Goal: Transaction & Acquisition: Purchase product/service

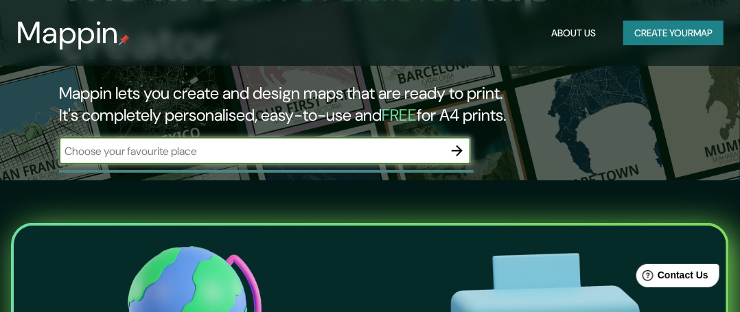
scroll to position [126, 0]
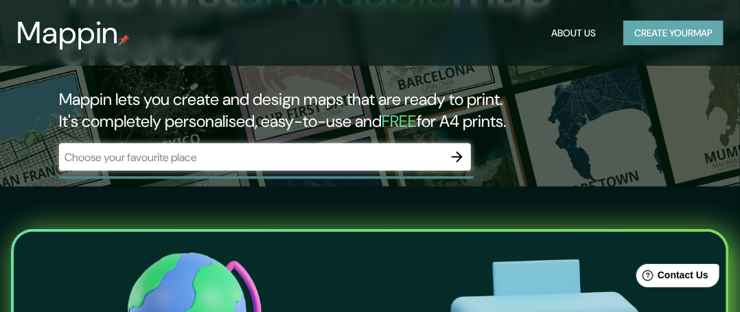
click at [650, 27] on button "Create your map" at bounding box center [673, 33] width 100 height 25
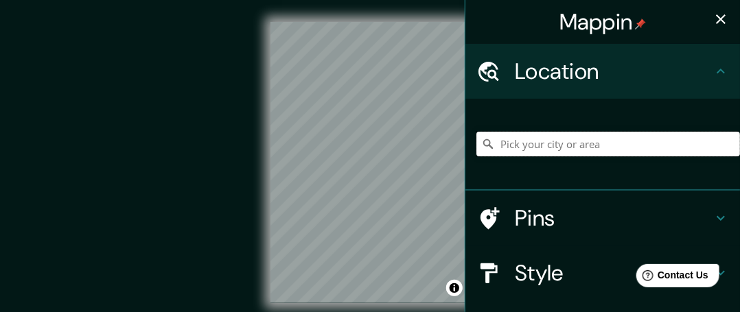
click at [550, 156] on input "Pick your city or area" at bounding box center [607, 144] width 263 height 25
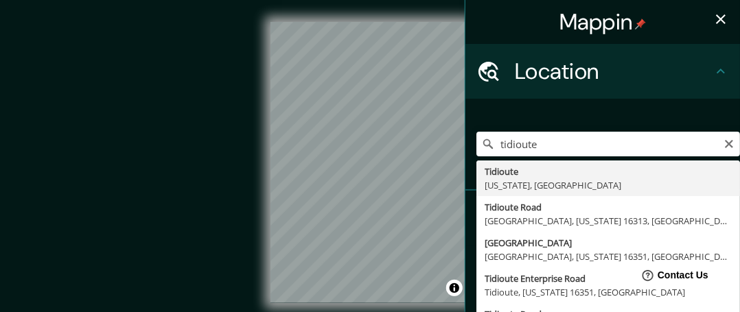
type input "Tidioute, [US_STATE], [GEOGRAPHIC_DATA]"
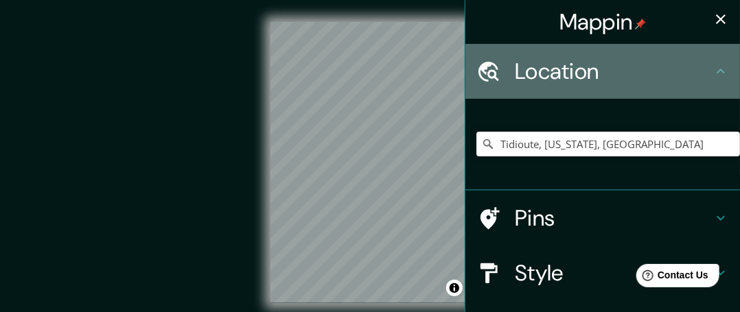
click at [712, 80] on icon at bounding box center [720, 71] width 16 height 16
click at [712, 79] on icon at bounding box center [720, 71] width 16 height 16
click at [716, 73] on icon at bounding box center [720, 71] width 8 height 5
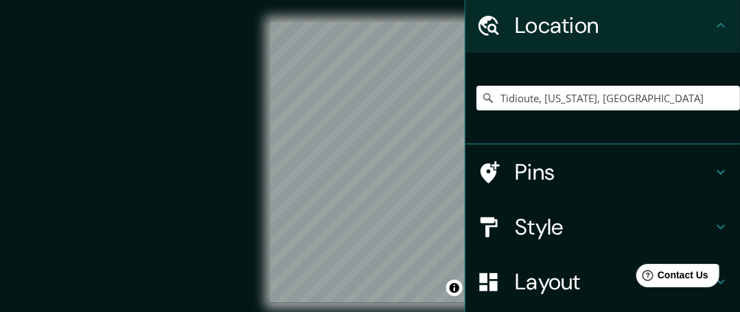
scroll to position [69, 0]
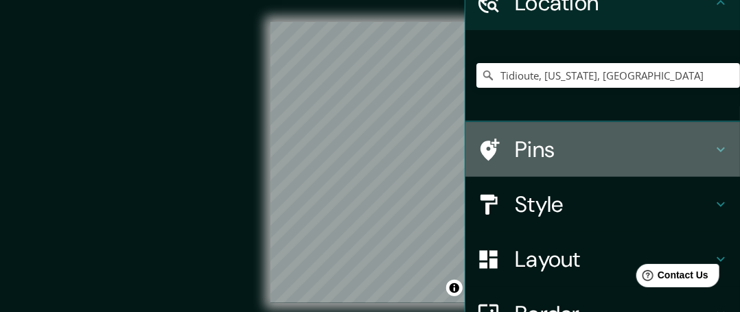
click at [712, 158] on icon at bounding box center [720, 149] width 16 height 16
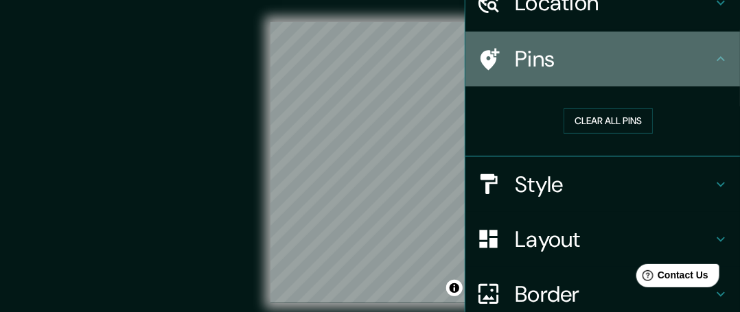
click at [712, 67] on icon at bounding box center [720, 59] width 16 height 16
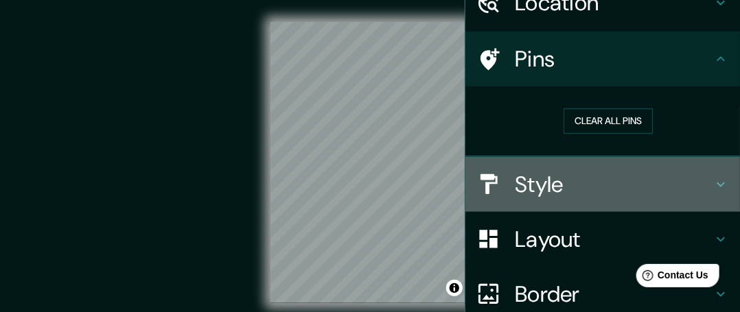
click at [712, 193] on icon at bounding box center [720, 184] width 16 height 16
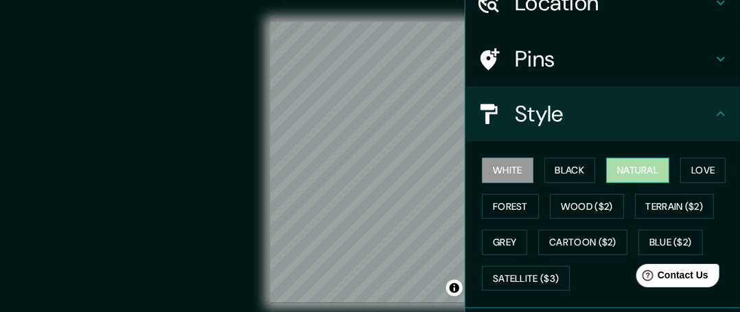
click at [660, 183] on button "Natural" at bounding box center [637, 170] width 63 height 25
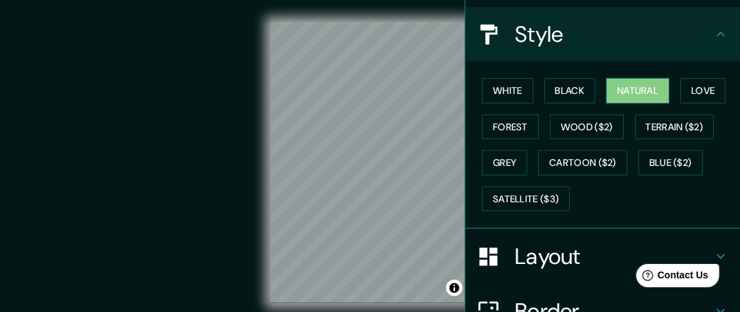
scroll to position [206, 0]
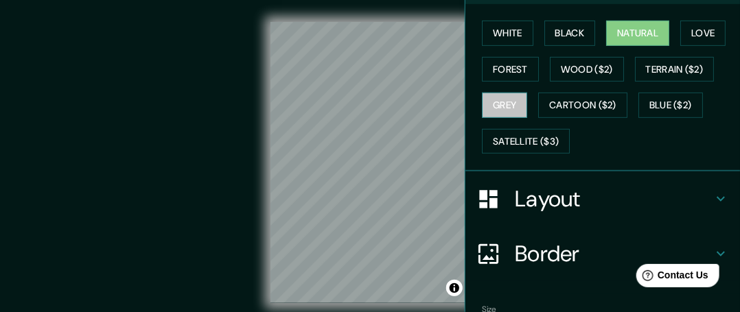
click at [527, 118] on button "Grey" at bounding box center [504, 105] width 45 height 25
click at [641, 46] on button "Natural" at bounding box center [637, 33] width 63 height 25
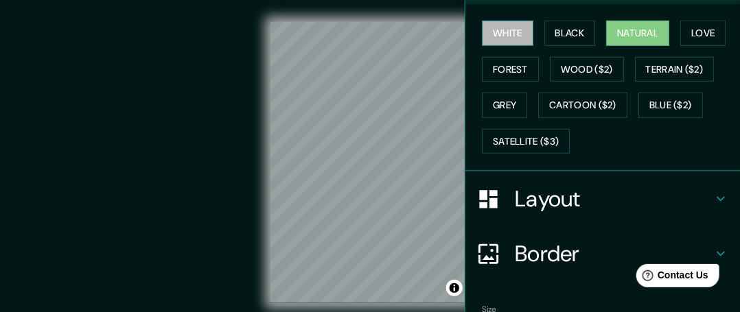
click at [514, 46] on button "White" at bounding box center [507, 33] width 51 height 25
click at [634, 46] on button "Natural" at bounding box center [637, 33] width 63 height 25
click at [502, 46] on button "White" at bounding box center [507, 33] width 51 height 25
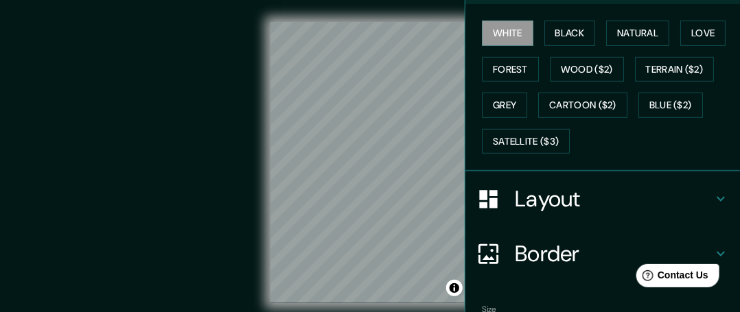
scroll to position [343, 0]
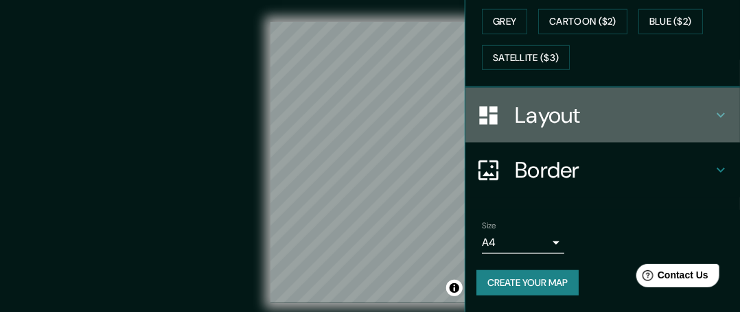
click at [712, 123] on icon at bounding box center [720, 115] width 16 height 16
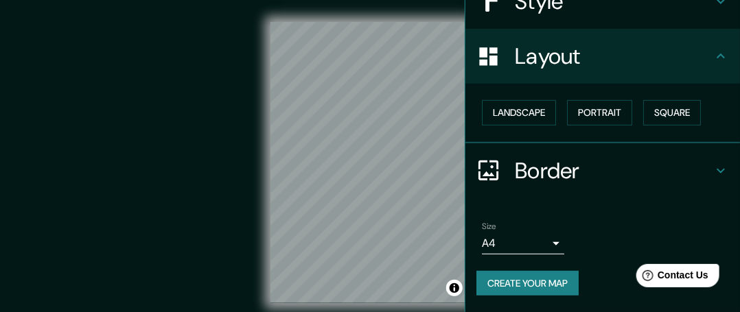
scroll to position [280, 0]
click at [620, 100] on button "Portrait" at bounding box center [599, 112] width 65 height 25
click at [712, 166] on icon at bounding box center [720, 171] width 16 height 16
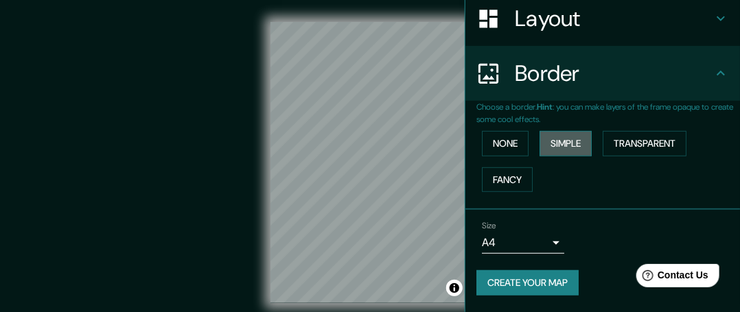
click at [568, 148] on button "Simple" at bounding box center [565, 143] width 52 height 25
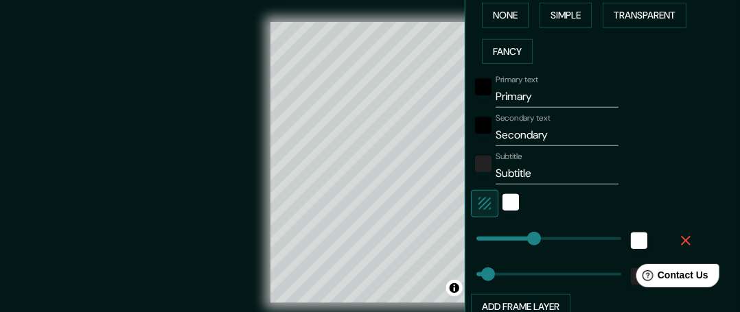
scroll to position [417, 0]
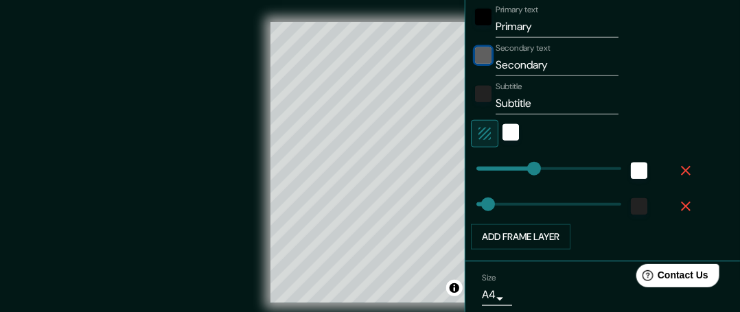
click at [475, 64] on div "black" at bounding box center [483, 55] width 16 height 16
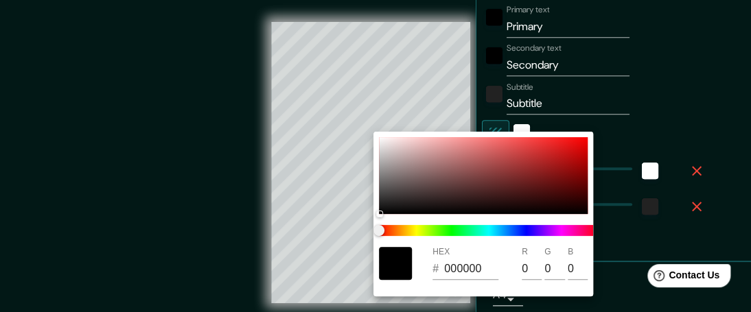
click at [735, 122] on div at bounding box center [375, 156] width 751 height 312
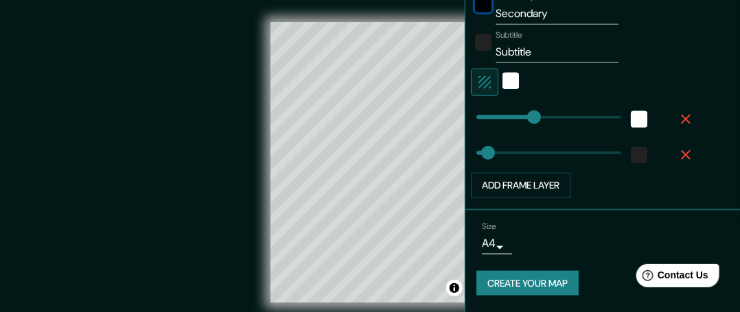
scroll to position [554, 0]
type input "23"
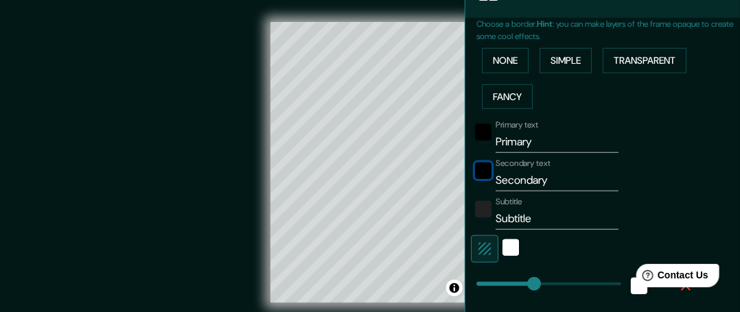
scroll to position [280, 0]
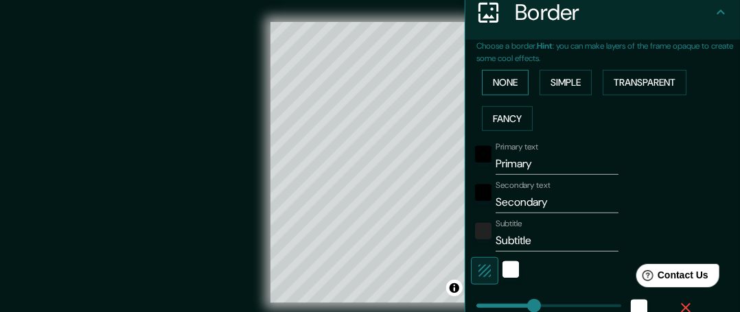
click at [499, 95] on button "None" at bounding box center [505, 82] width 47 height 25
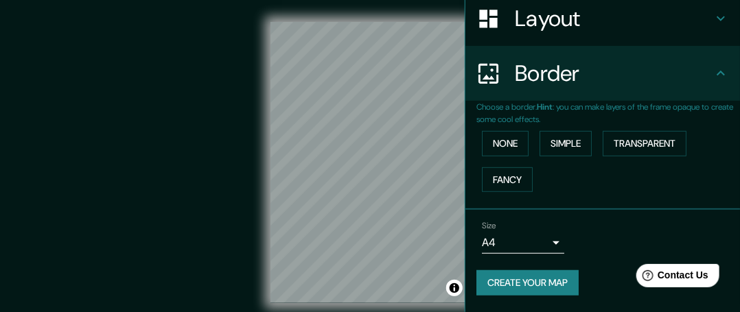
scroll to position [302, 0]
click at [647, 131] on button "Transparent" at bounding box center [644, 143] width 84 height 25
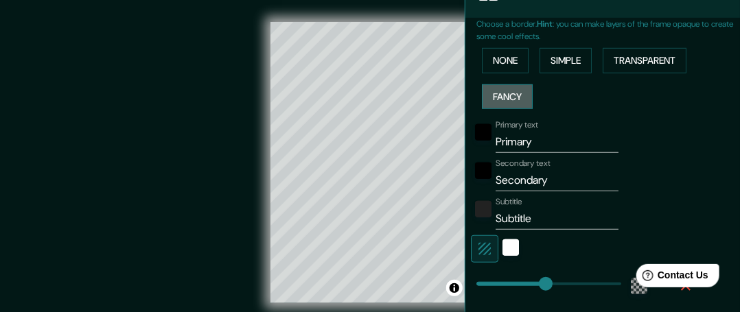
click at [511, 110] on button "Fancy" at bounding box center [507, 96] width 51 height 25
click at [502, 73] on button "None" at bounding box center [505, 60] width 47 height 25
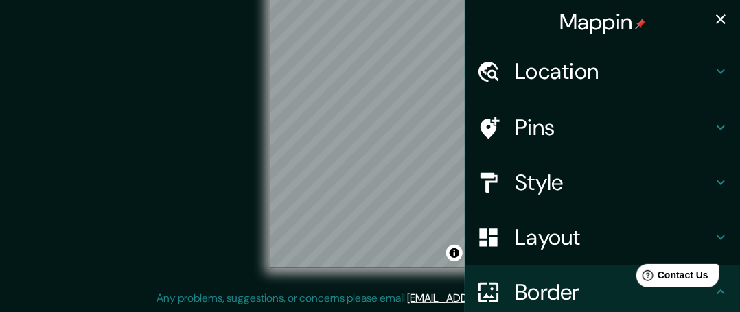
scroll to position [0, 0]
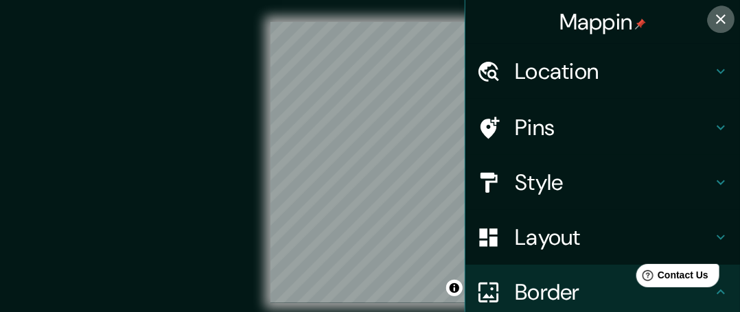
click at [716, 23] on icon "button" at bounding box center [721, 19] width 10 height 10
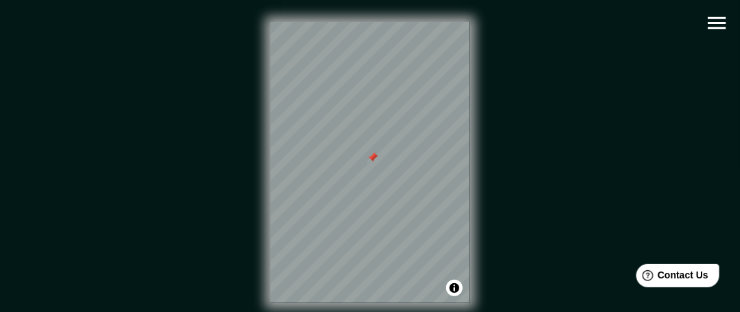
drag, startPoint x: 364, startPoint y: 146, endPoint x: 376, endPoint y: 162, distance: 20.0
click at [376, 162] on div at bounding box center [372, 157] width 11 height 11
click at [715, 27] on icon "button" at bounding box center [717, 23] width 24 height 24
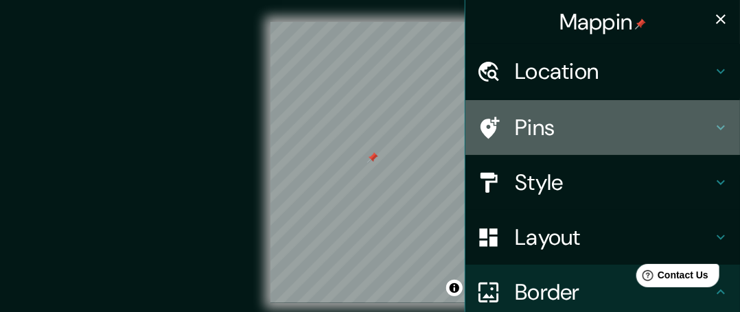
click at [712, 136] on icon at bounding box center [720, 127] width 16 height 16
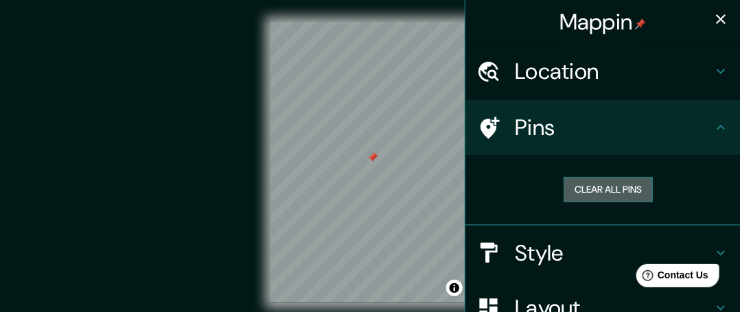
click at [606, 202] on button "Clear all pins" at bounding box center [607, 189] width 89 height 25
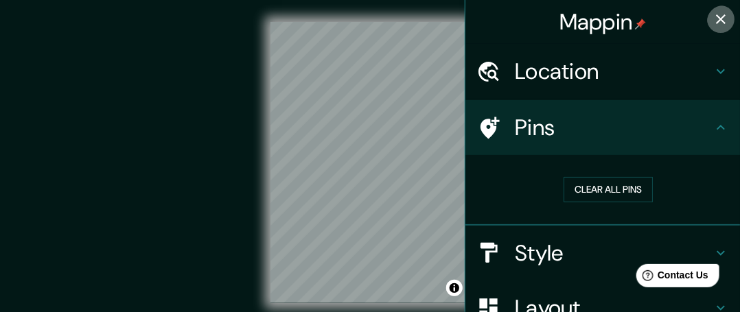
click at [712, 21] on icon "button" at bounding box center [720, 19] width 16 height 16
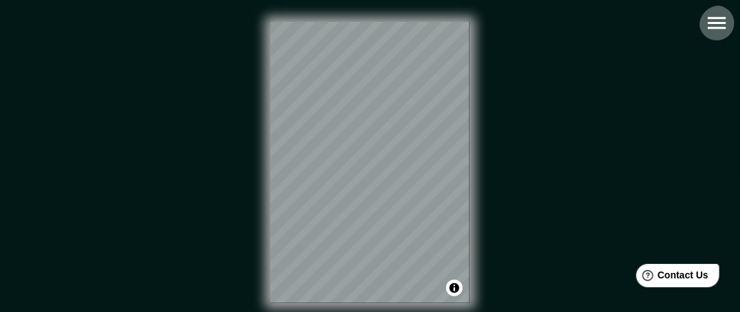
click at [714, 27] on icon "button" at bounding box center [716, 23] width 18 height 12
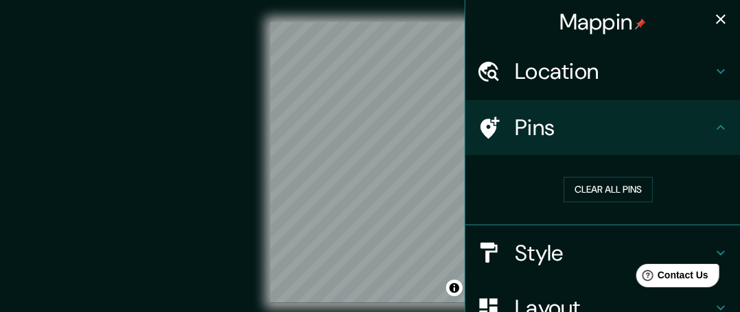
click at [713, 136] on icon at bounding box center [720, 127] width 16 height 16
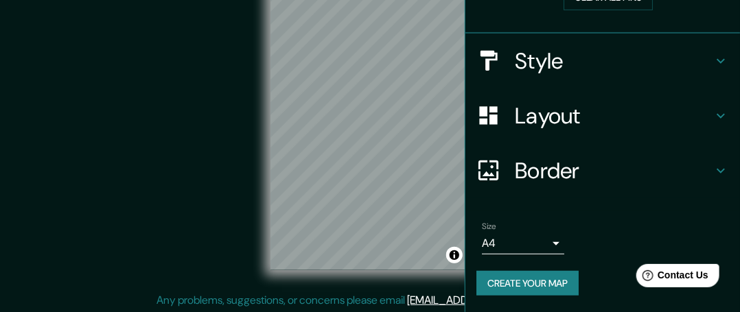
scroll to position [49, 0]
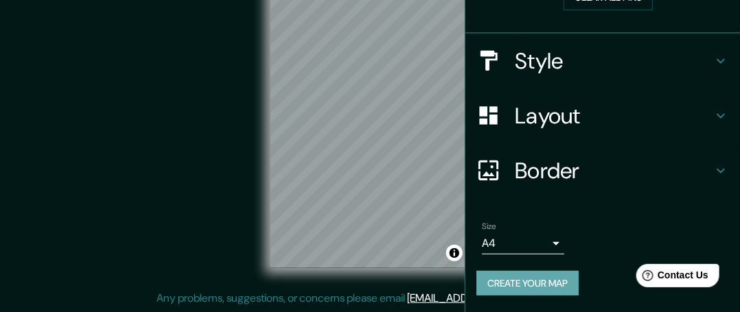
click at [520, 279] on button "Create your map" at bounding box center [527, 283] width 102 height 25
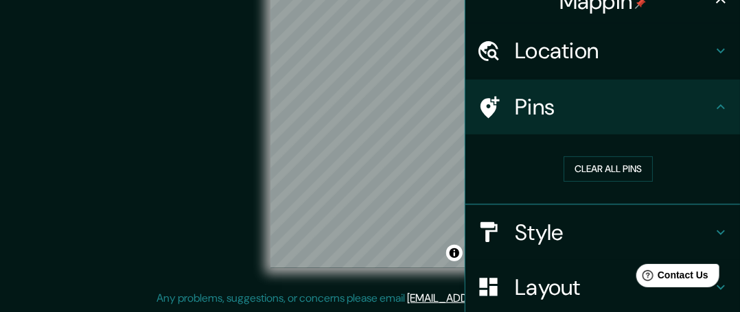
scroll to position [0, 0]
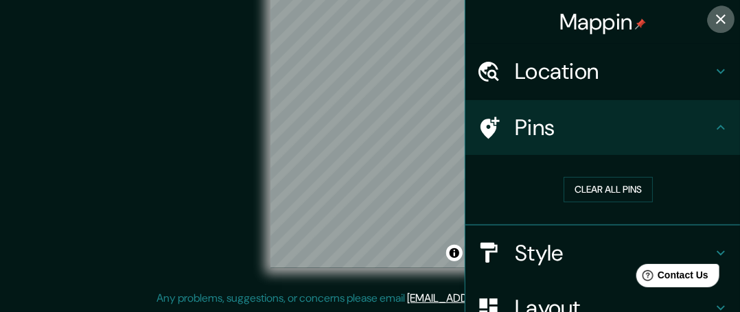
click at [716, 19] on icon "button" at bounding box center [721, 19] width 10 height 10
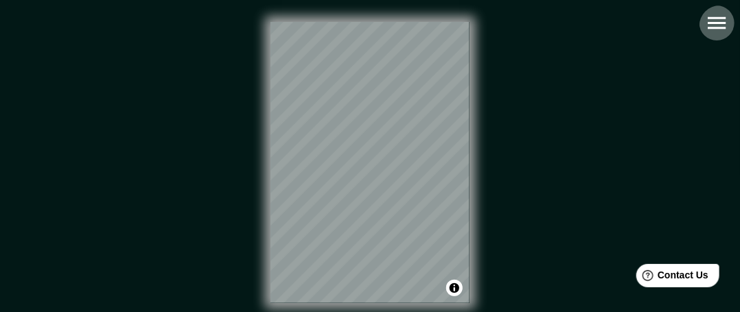
click at [720, 30] on icon "button" at bounding box center [716, 23] width 18 height 12
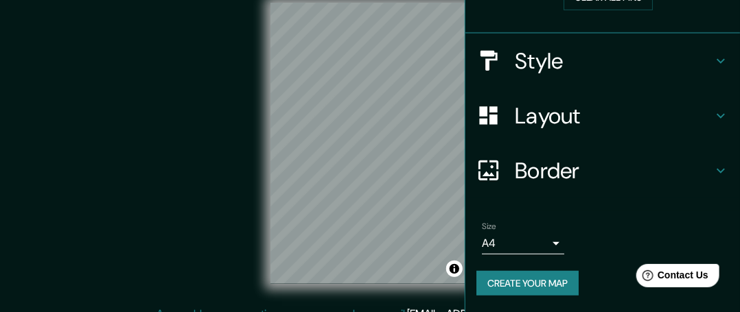
scroll to position [49, 0]
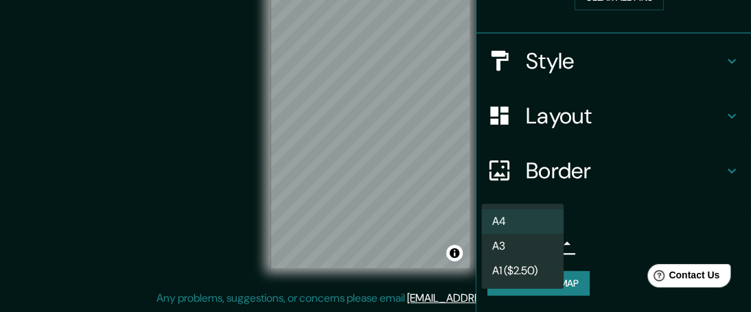
click at [543, 235] on body "Mappin Location [GEOGRAPHIC_DATA], [US_STATE], [GEOGRAPHIC_DATA] Pins Clear all…" at bounding box center [375, 121] width 751 height 312
click at [509, 227] on li "A4" at bounding box center [522, 221] width 82 height 25
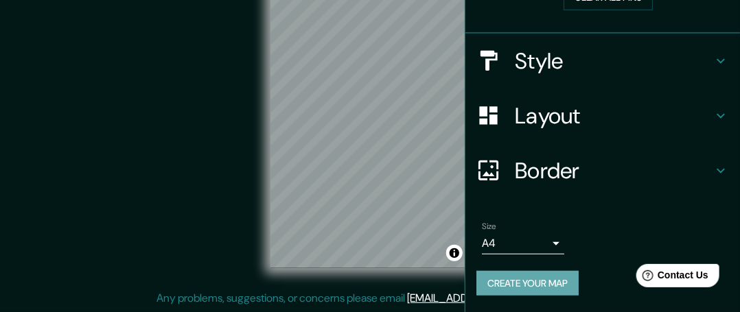
click at [521, 275] on button "Create your map" at bounding box center [527, 283] width 102 height 25
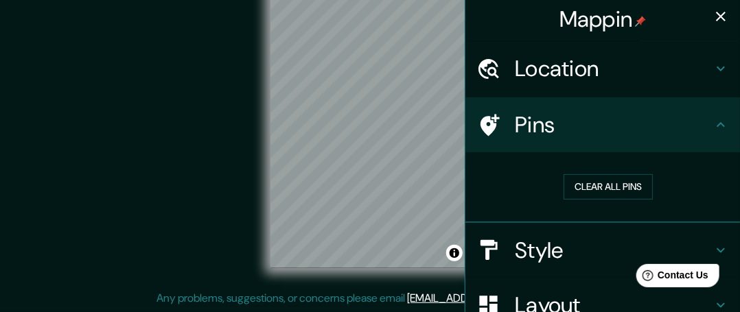
scroll to position [0, 0]
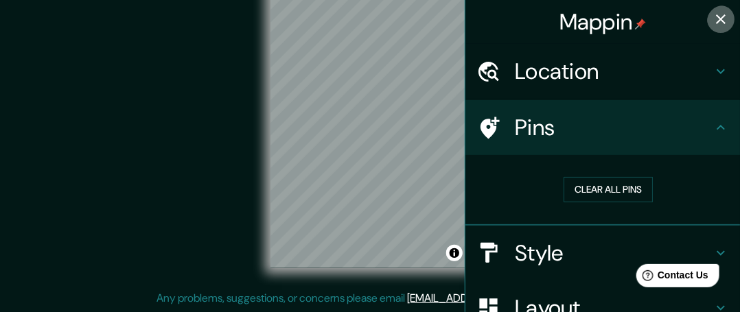
click at [712, 21] on icon "button" at bounding box center [720, 19] width 16 height 16
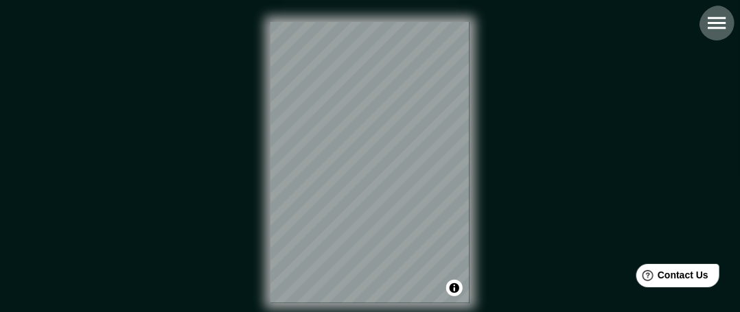
click at [715, 28] on icon "button" at bounding box center [717, 23] width 24 height 24
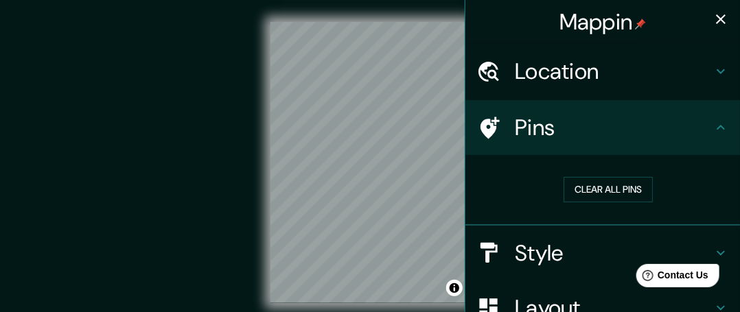
click at [714, 24] on icon "button" at bounding box center [720, 19] width 16 height 16
